Goal: Information Seeking & Learning: Find specific fact

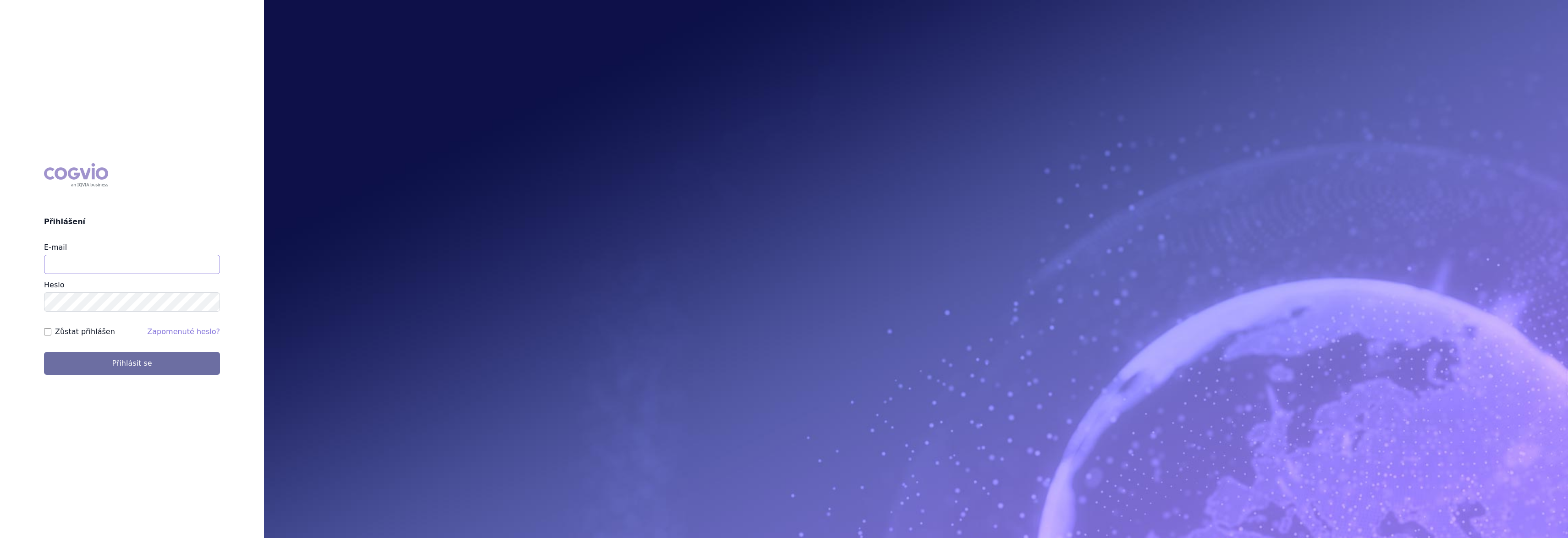
click at [74, 256] on input "E-mail" at bounding box center [132, 264] width 176 height 19
type input "gustav_sverak@accord-healthcare.com"
click at [44, 352] on button "Přihlásit se" at bounding box center [132, 363] width 176 height 23
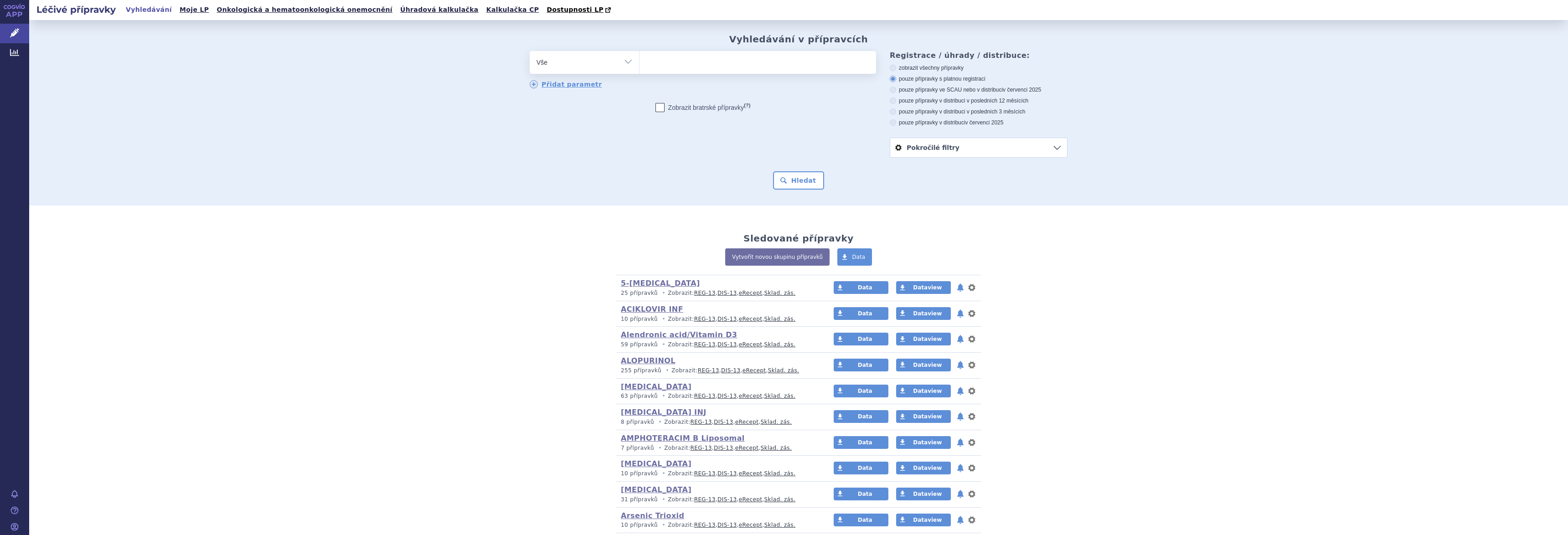
click at [615, 59] on select "Vše Přípravek/SUKL kód MAH VPOIS ATC/Aktivní látka Léková forma Síla" at bounding box center [584, 61] width 110 height 21
select select "filter-atc-group"
click at [530, 52] on select "Vše Přípravek/SUKL kód MAH VPOIS ATC/Aktivní látka Léková forma Síla" at bounding box center [584, 61] width 110 height 21
click at [673, 64] on ul at bounding box center [758, 60] width 237 height 19
click at [640, 64] on select at bounding box center [639, 61] width 1 height 23
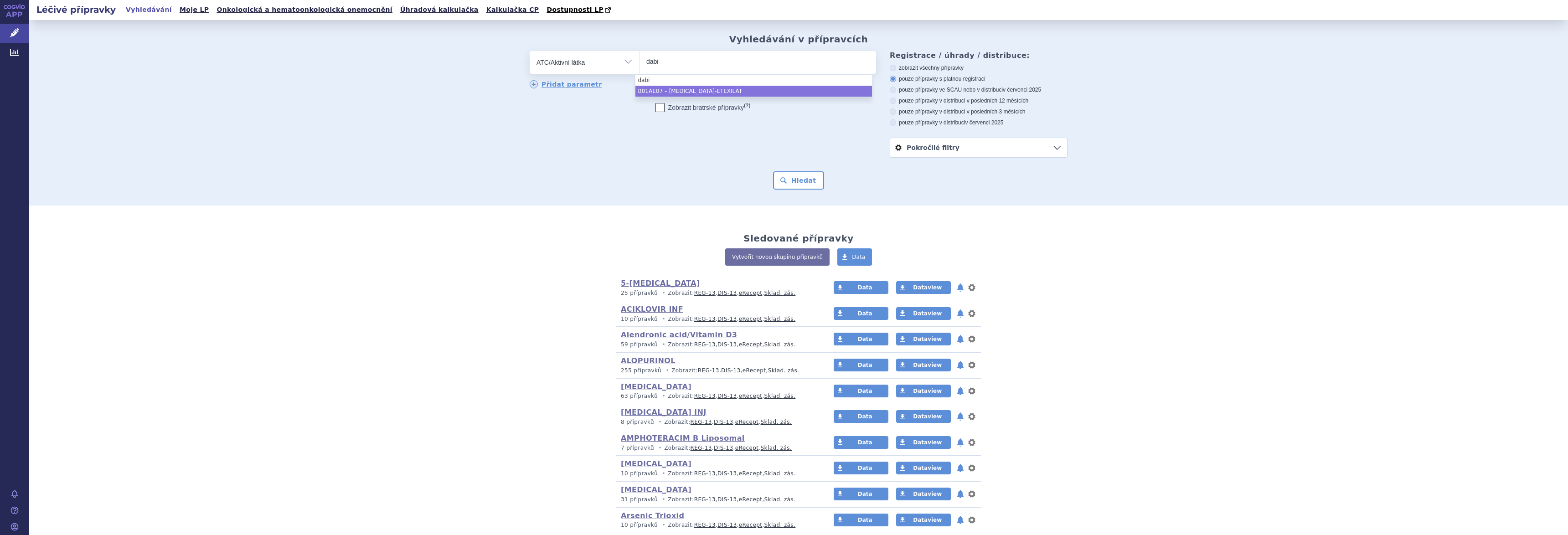
type input "dabi"
select select "B01AE07"
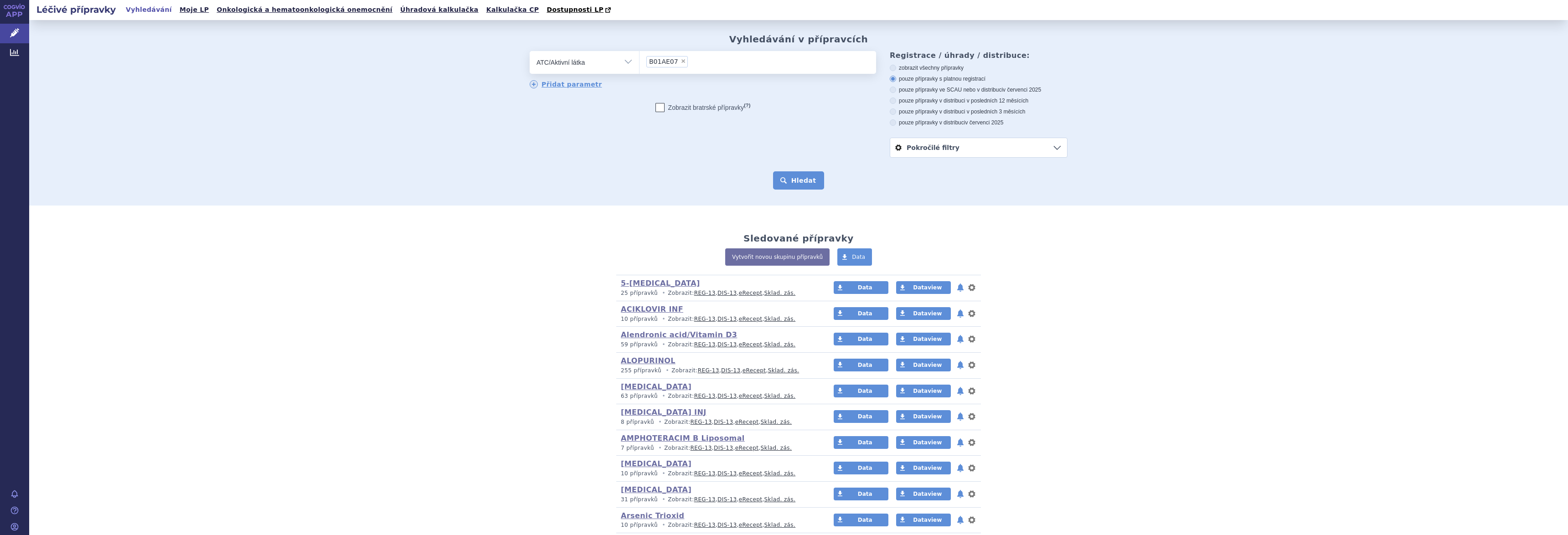
click at [791, 183] on button "Hledat" at bounding box center [799, 181] width 52 height 18
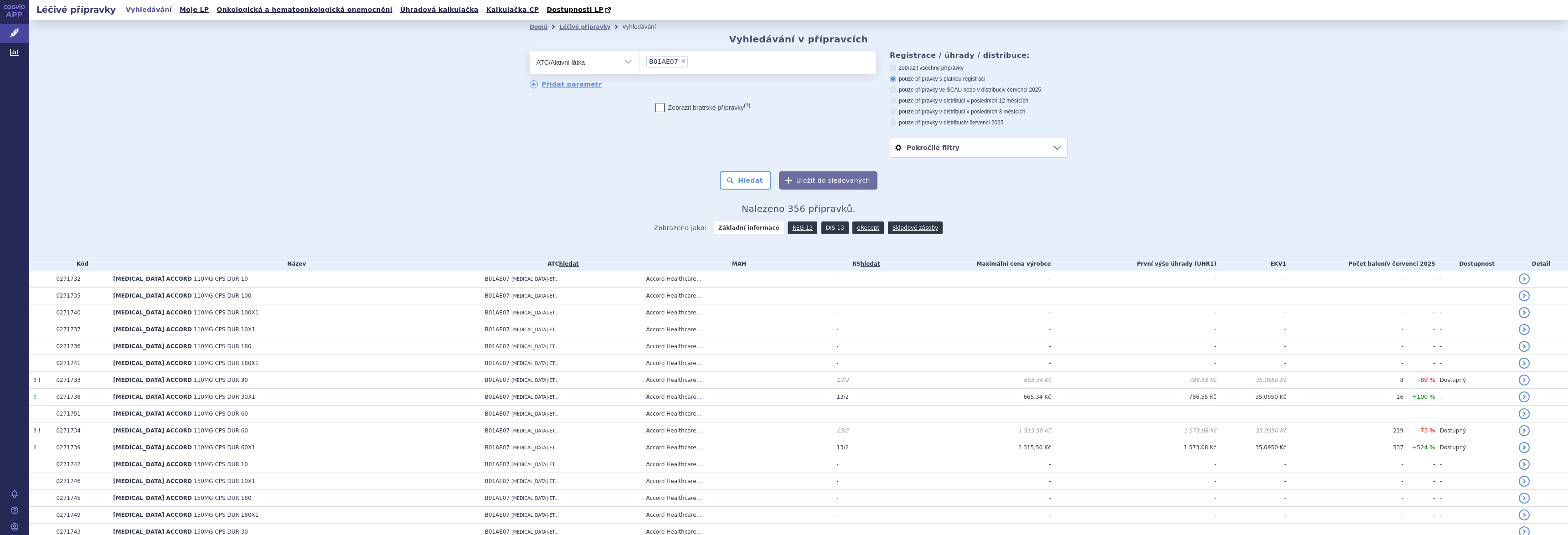
click at [824, 229] on link "DIS-13" at bounding box center [835, 228] width 27 height 13
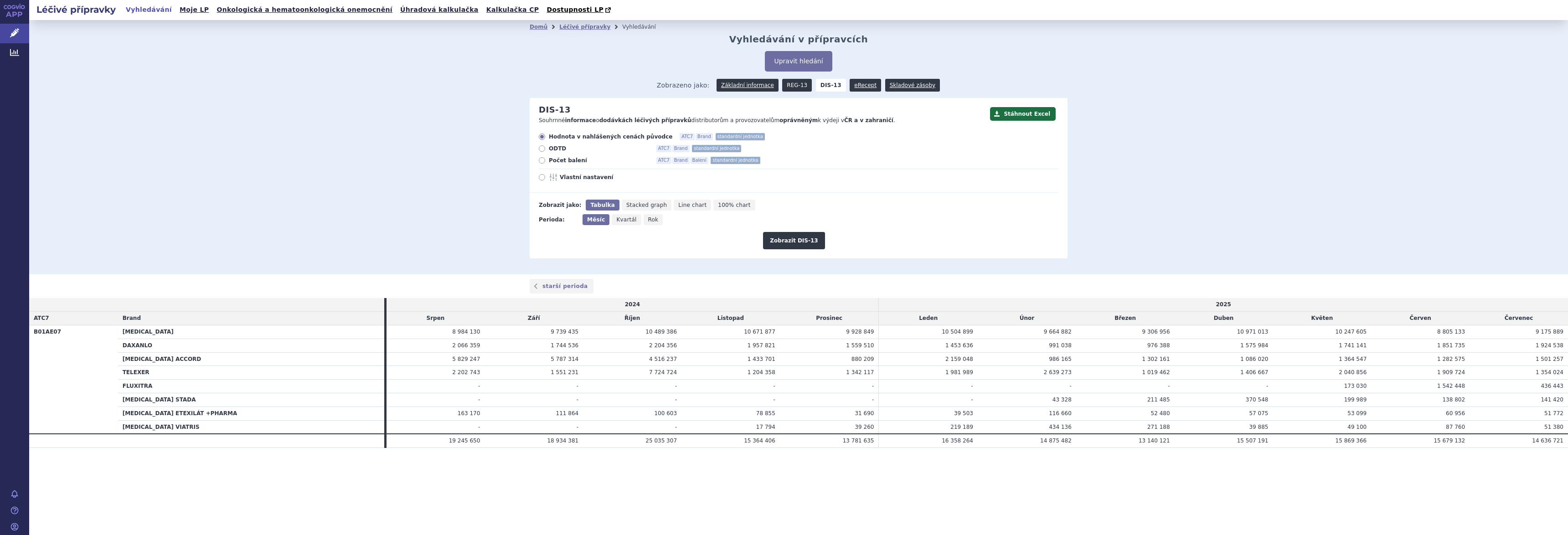
click at [796, 85] on link "REG-13" at bounding box center [797, 85] width 30 height 13
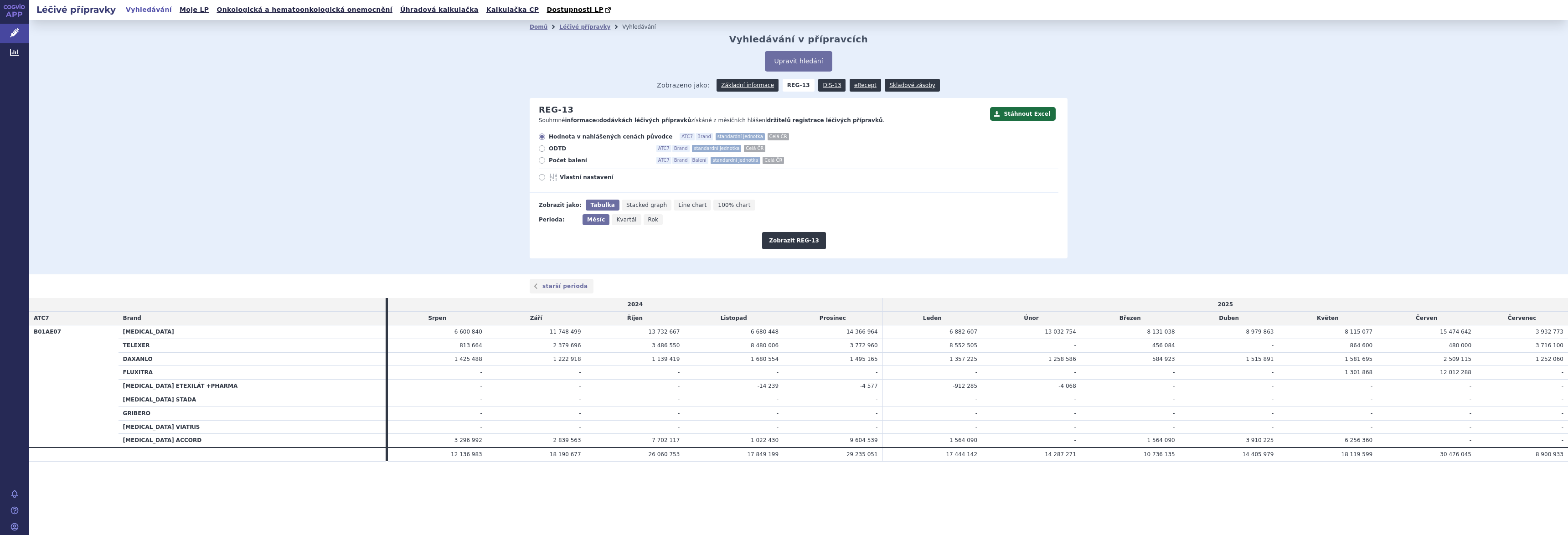
click at [567, 160] on span "Počet balení" at bounding box center [599, 161] width 100 height 7
click at [545, 160] on input "Počet balení ATC7 Brand Balení standardní jednotka Celá ČR" at bounding box center [543, 162] width 6 height 6
radio input "true"
click at [792, 242] on button "Zobrazit REG-13" at bounding box center [794, 240] width 64 height 17
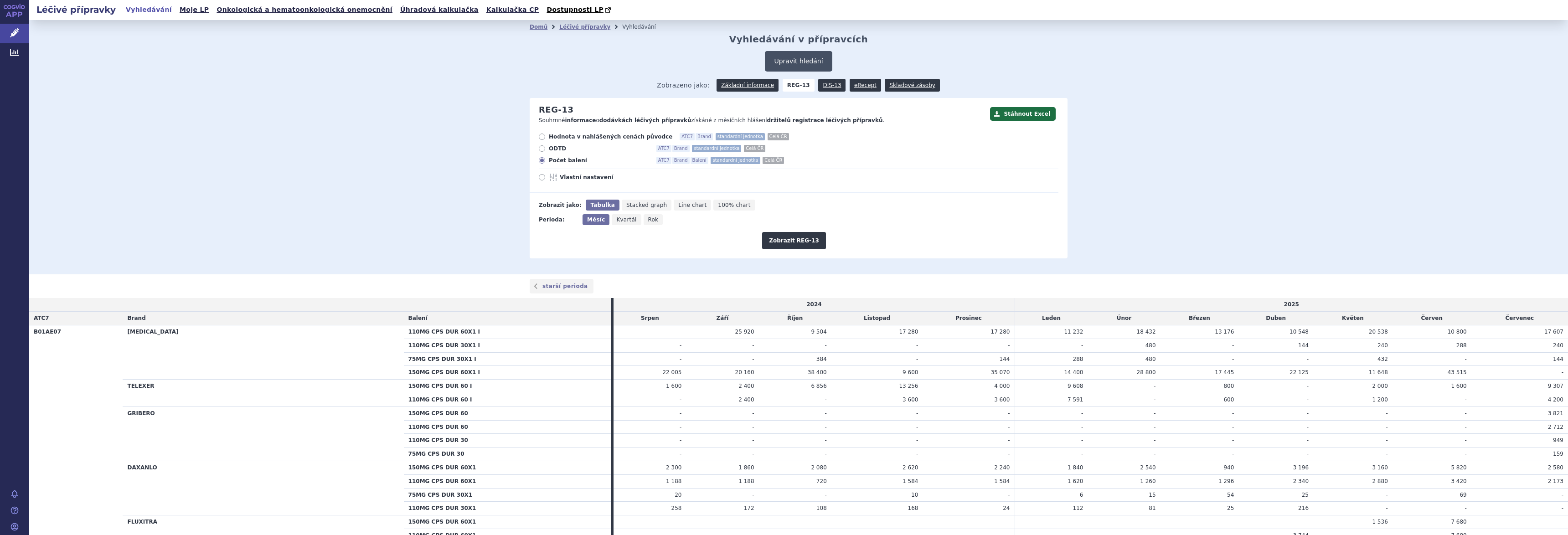
click at [793, 61] on button "Upravit hledání" at bounding box center [799, 61] width 67 height 21
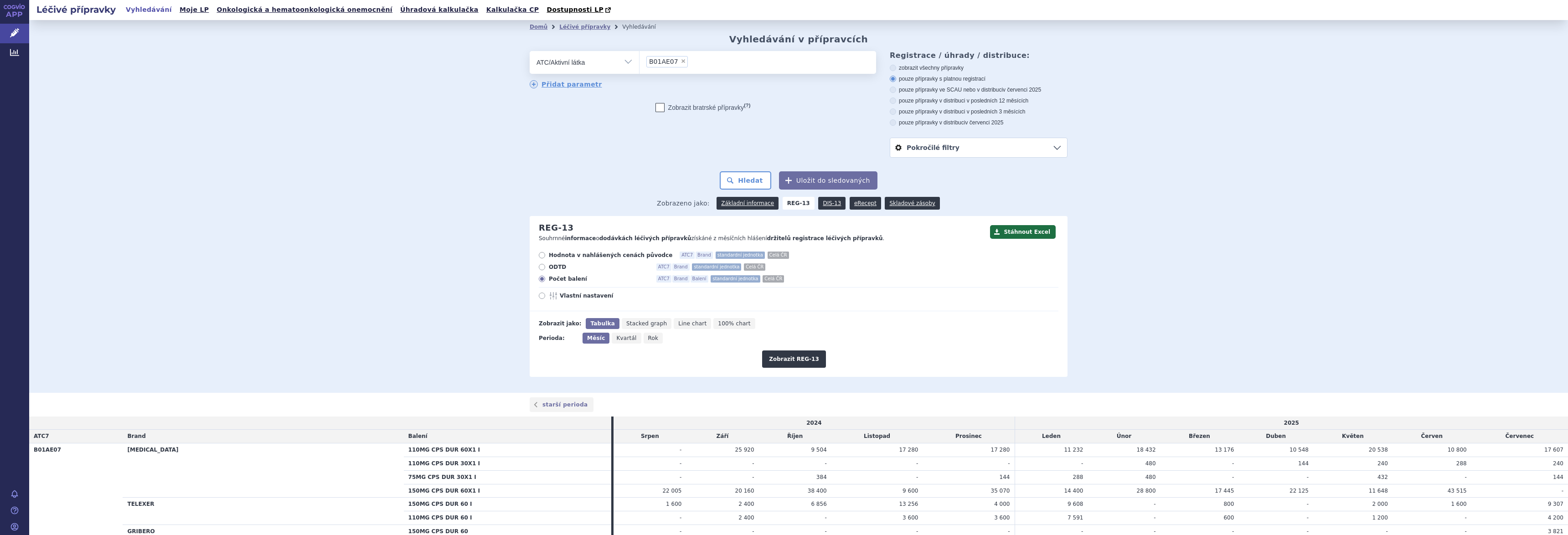
click at [681, 63] on span "×" at bounding box center [683, 61] width 5 height 5
click at [640, 63] on select "B01AE07" at bounding box center [639, 61] width 1 height 23
select select
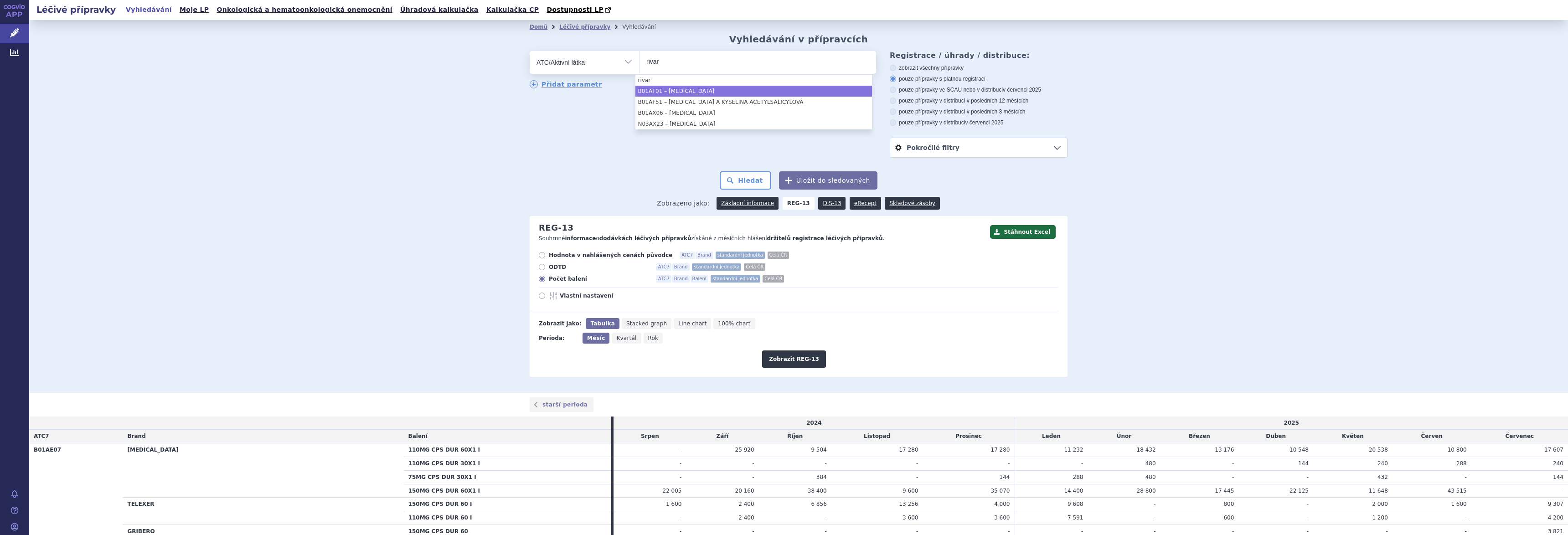
type input "rivar"
select select "B01AF01"
type input "rivaro"
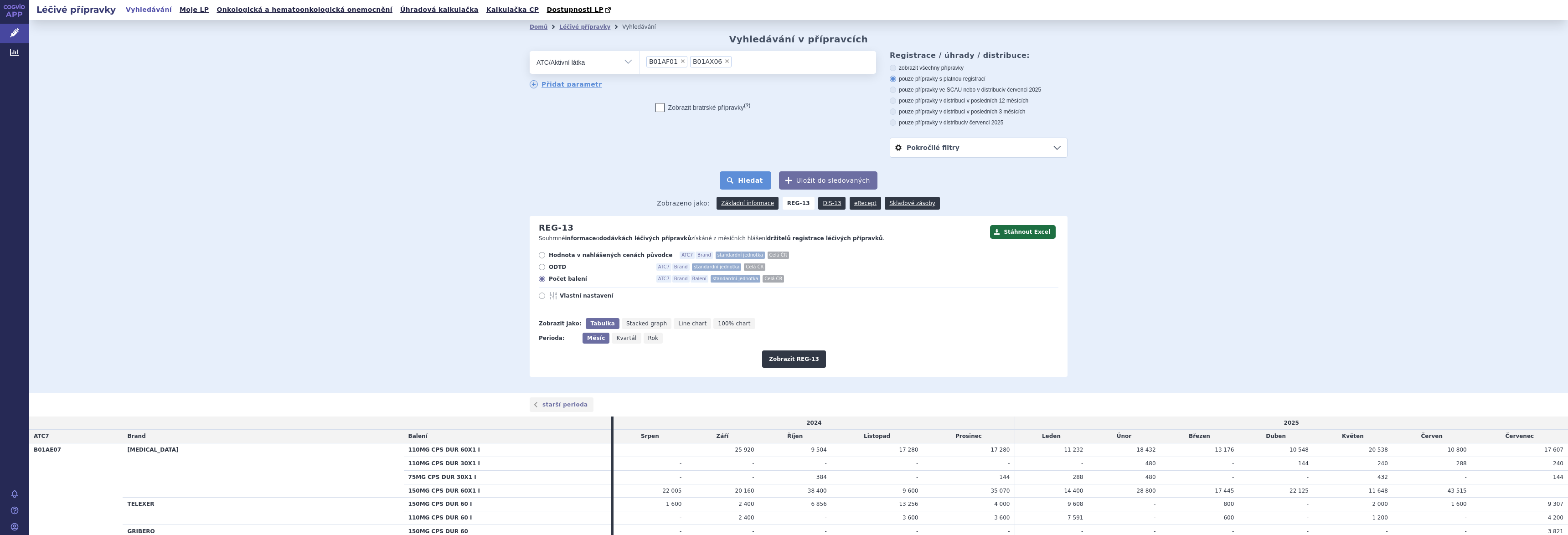
click at [739, 177] on button "Hledat" at bounding box center [745, 181] width 52 height 18
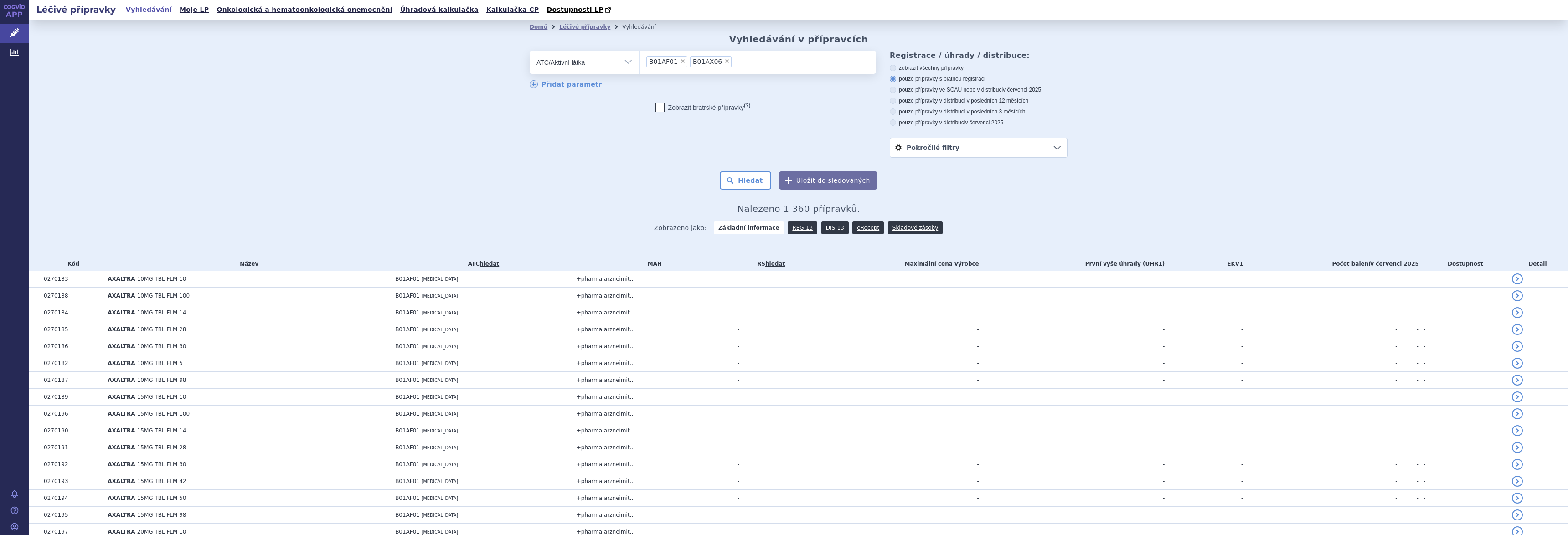
click at [821, 228] on link "DIS-13" at bounding box center [835, 228] width 27 height 13
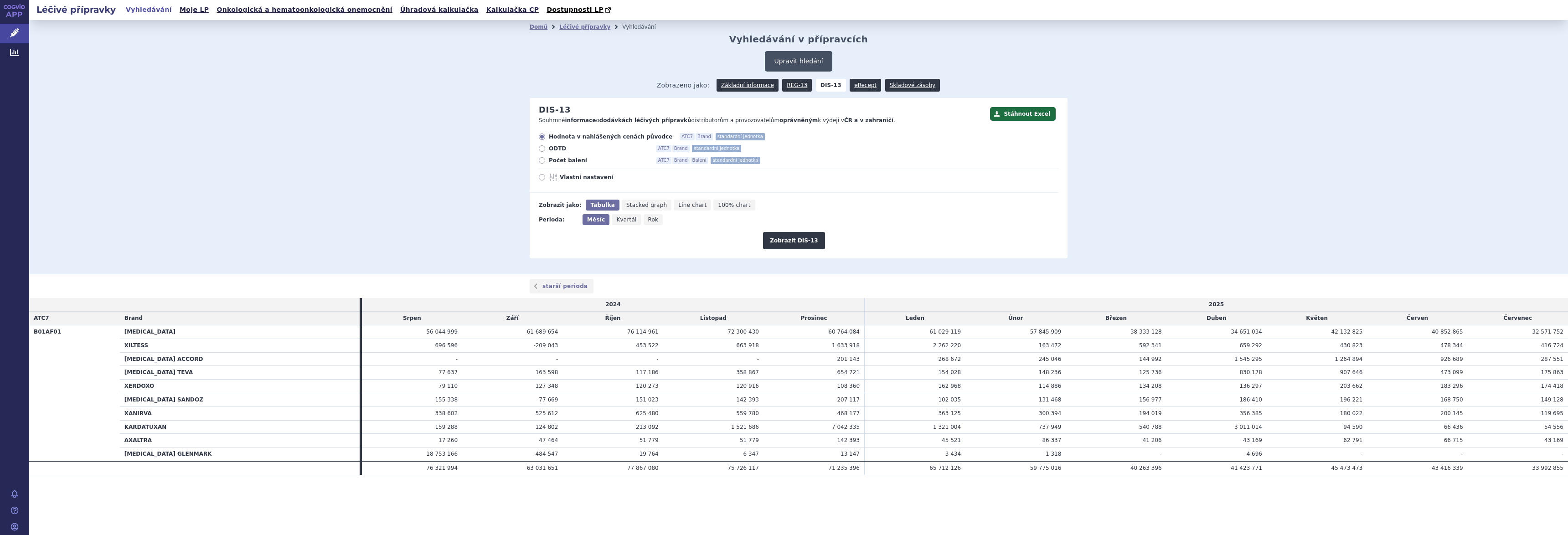
click at [802, 61] on button "Upravit hledání" at bounding box center [799, 61] width 67 height 21
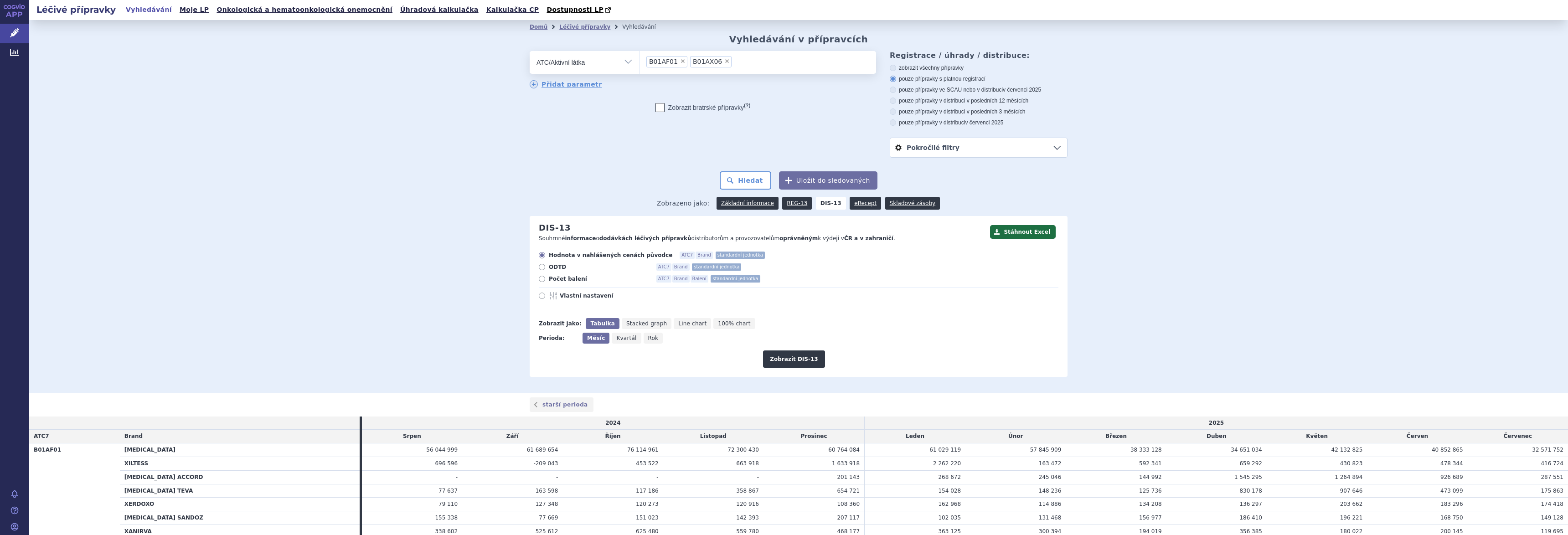
click at [724, 59] on span "×" at bounding box center [727, 61] width 5 height 5
click at [640, 59] on select "B01AF01 B01AX06" at bounding box center [639, 61] width 1 height 23
click at [680, 60] on span "×" at bounding box center [682, 61] width 5 height 5
click at [640, 60] on select "B01AF01" at bounding box center [639, 61] width 1 height 23
select select
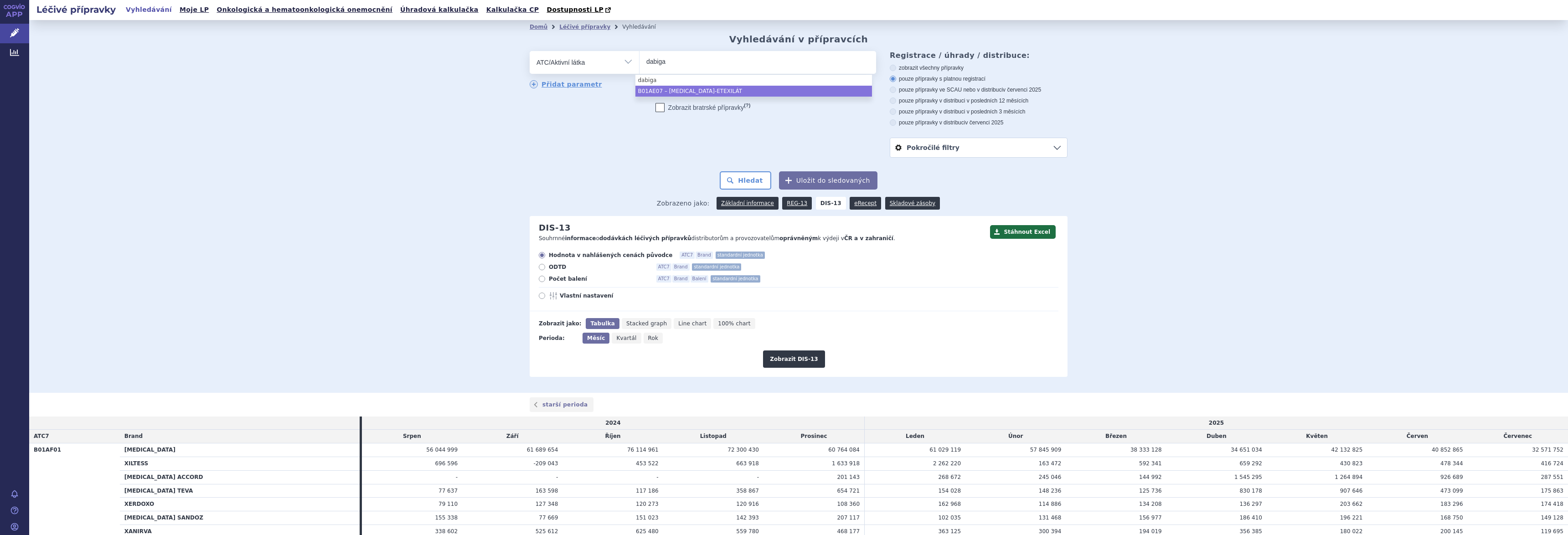
type input "dabiga"
select select "B01AE07"
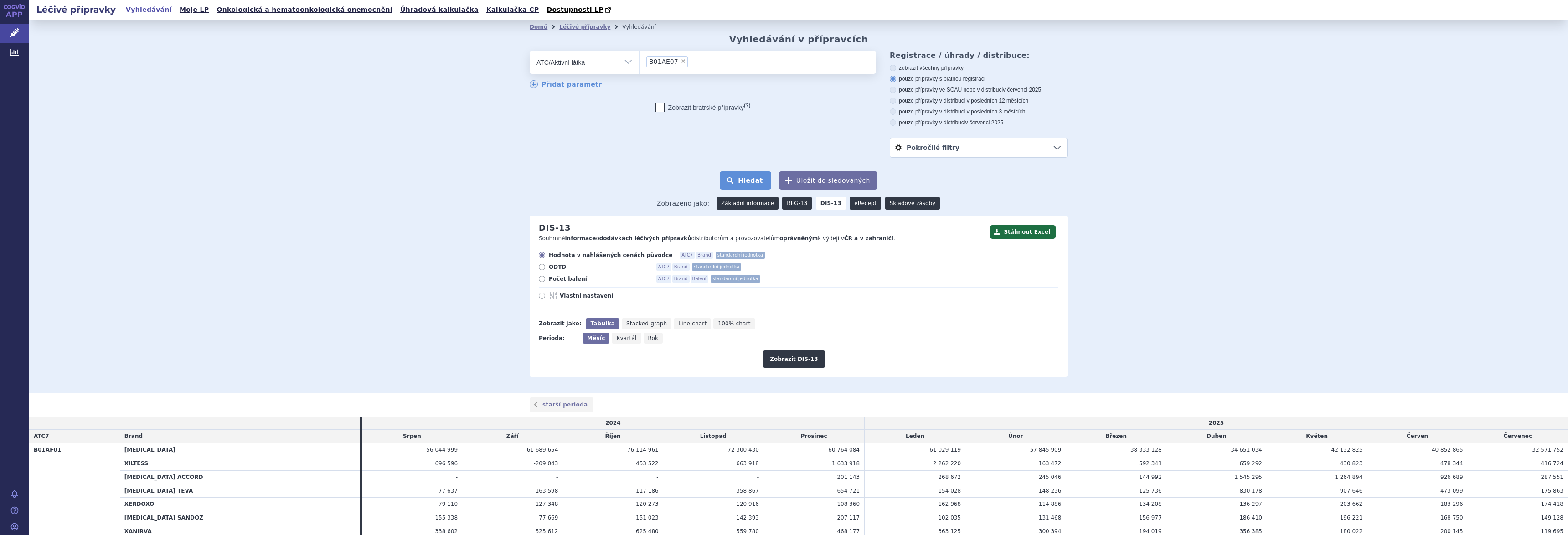
click at [748, 180] on button "Hledat" at bounding box center [745, 181] width 52 height 18
click at [747, 179] on button "Hledat" at bounding box center [745, 181] width 52 height 18
click at [681, 59] on span "×" at bounding box center [683, 61] width 5 height 5
click at [640, 59] on select "B01AE07" at bounding box center [639, 61] width 1 height 23
select select
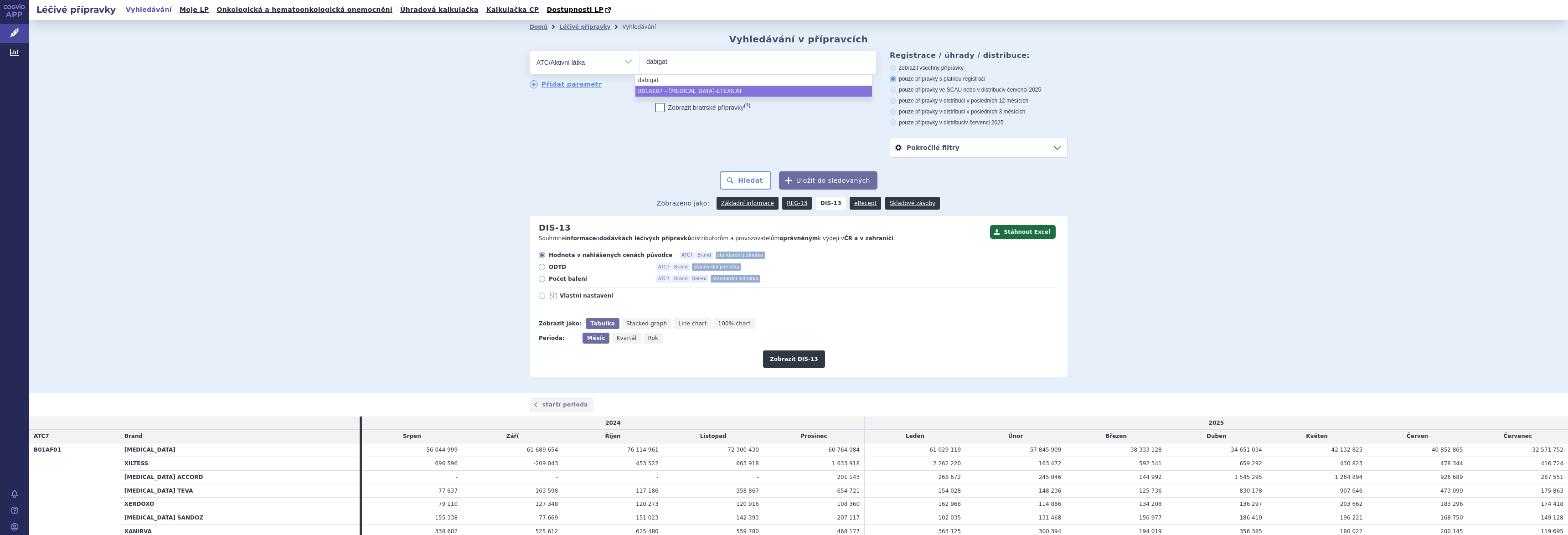
type input "dabigat"
select select "B01AE07"
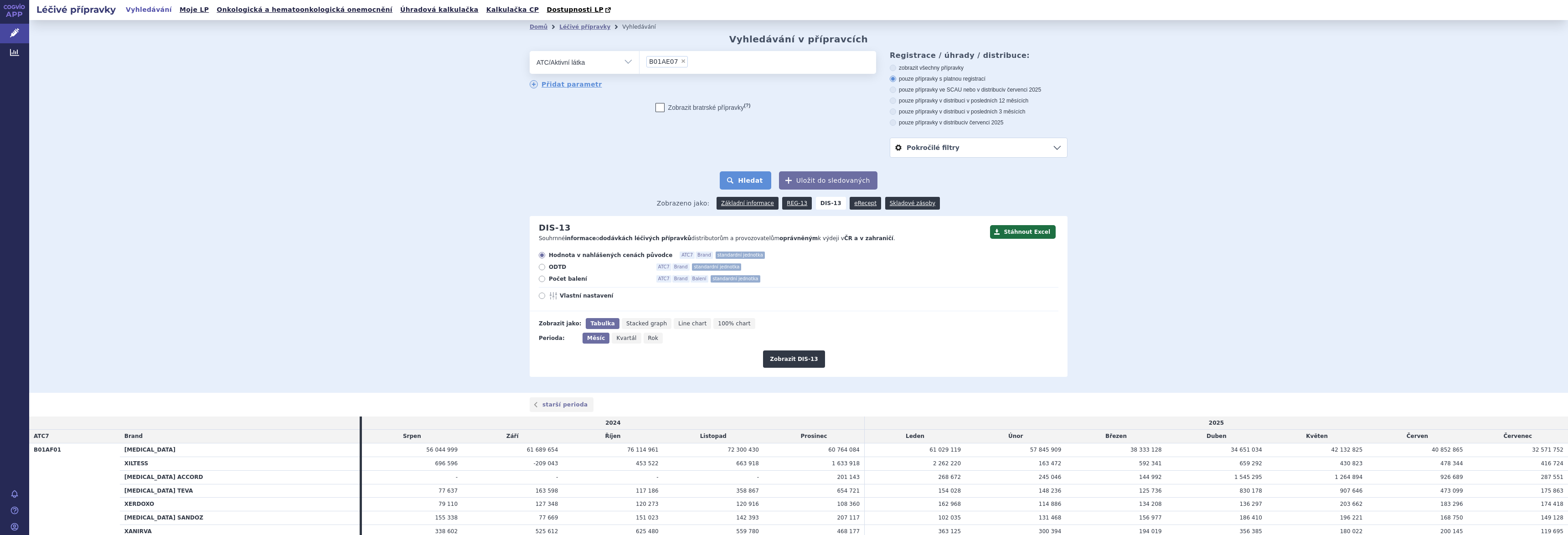
click at [742, 181] on button "Hledat" at bounding box center [745, 181] width 52 height 18
